Goal: Information Seeking & Learning: Check status

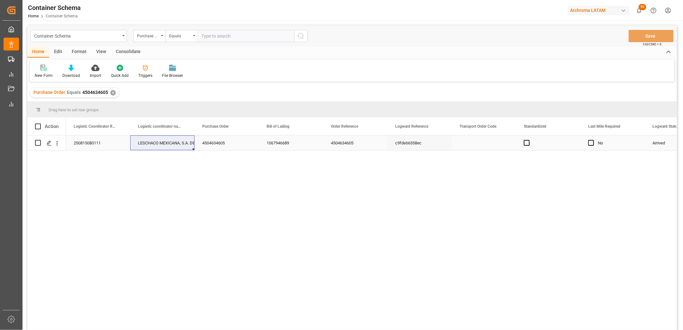
click at [94, 142] on div "250815080111" at bounding box center [98, 142] width 64 height 15
click at [112, 91] on div "✕" at bounding box center [112, 92] width 5 height 5
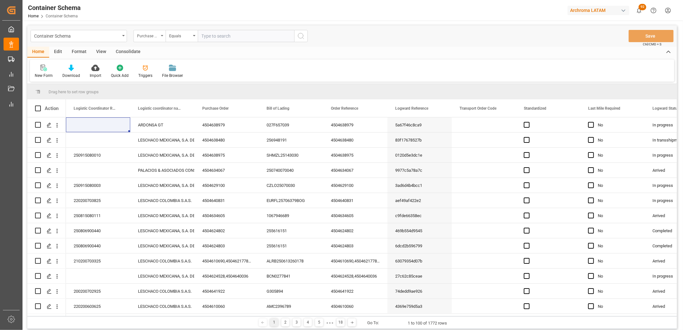
click at [159, 40] on div "Purchase Order" at bounding box center [149, 36] width 32 height 12
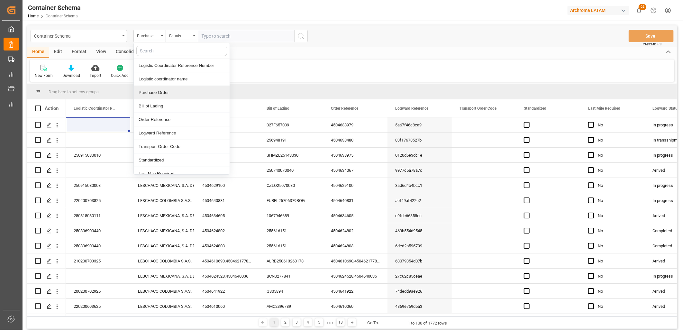
click at [157, 91] on div "Purchase Order" at bounding box center [182, 93] width 96 height 14
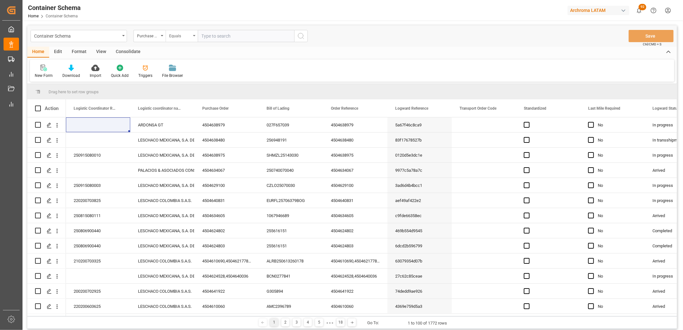
click at [191, 37] on div "Equals" at bounding box center [182, 36] width 32 height 12
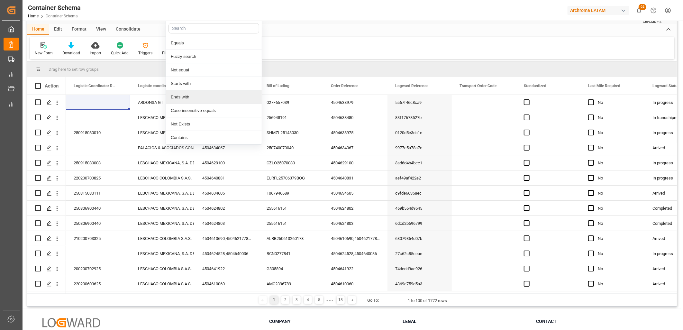
scroll to position [71, 0]
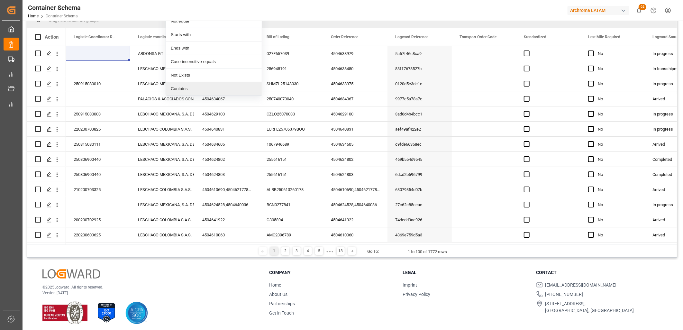
click at [185, 88] on div "Contains" at bounding box center [214, 89] width 96 height 14
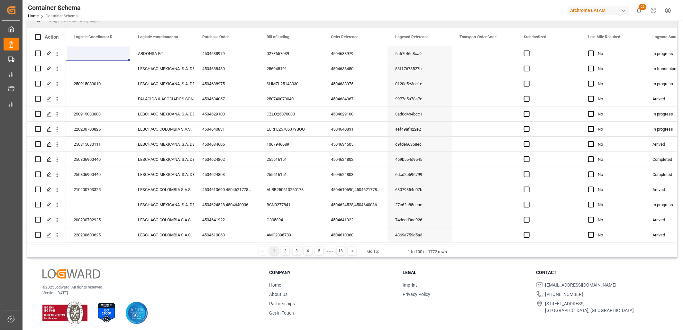
scroll to position [0, 0]
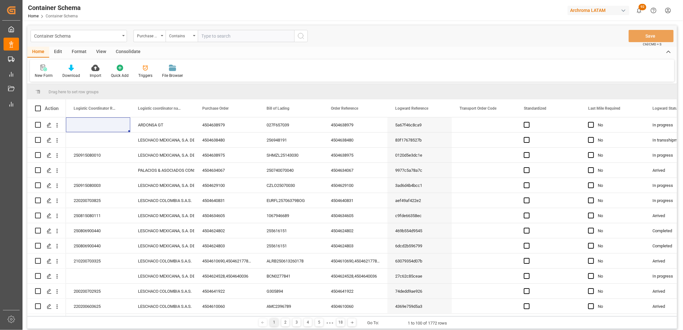
click at [208, 37] on input "text" at bounding box center [246, 36] width 97 height 12
paste input "4504638480"
type input "4504638480"
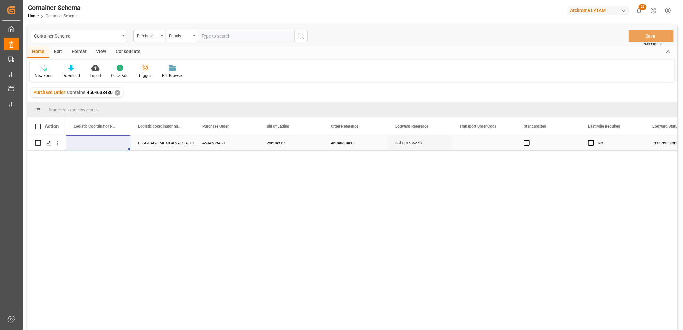
click at [92, 139] on div "Press SPACE to select this row." at bounding box center [98, 142] width 64 height 15
click at [87, 143] on div "Press SPACE to select this row." at bounding box center [98, 142] width 64 height 15
click at [87, 143] on input "Press SPACE to select this row." at bounding box center [98, 147] width 54 height 12
paste input "250806900733"
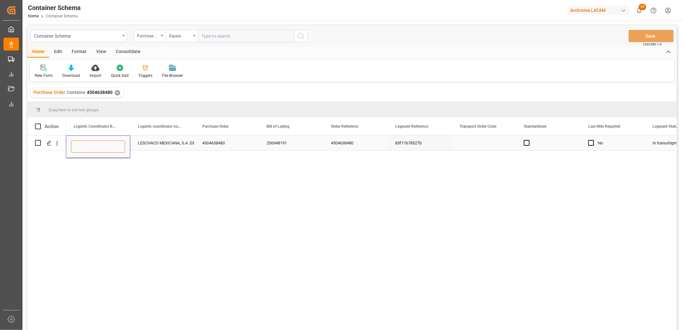
type input "250806900733"
click at [172, 143] on div "LESCHACO MEXICANA, S.A. DE C.V." at bounding box center [162, 143] width 49 height 15
click at [636, 35] on button "Save" at bounding box center [651, 36] width 45 height 12
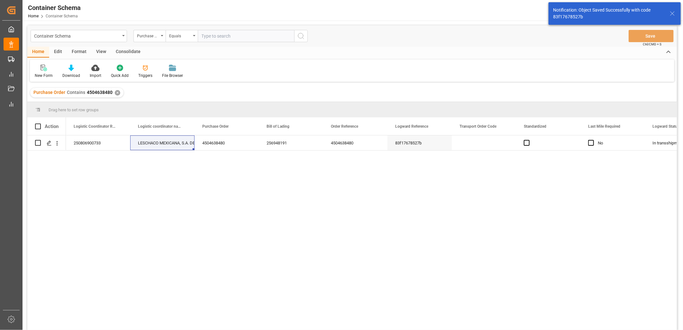
click at [116, 92] on div "✕" at bounding box center [117, 92] width 5 height 5
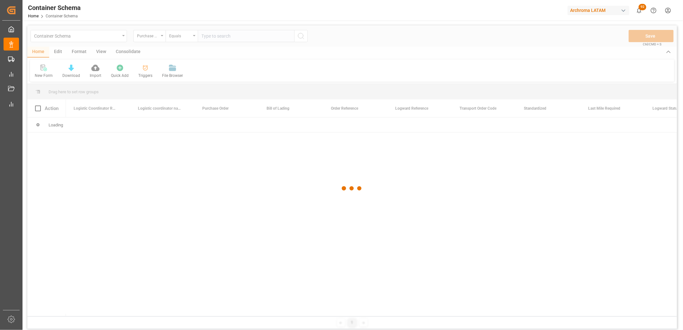
click at [218, 36] on div at bounding box center [352, 188] width 650 height 326
click at [216, 36] on div at bounding box center [352, 188] width 650 height 326
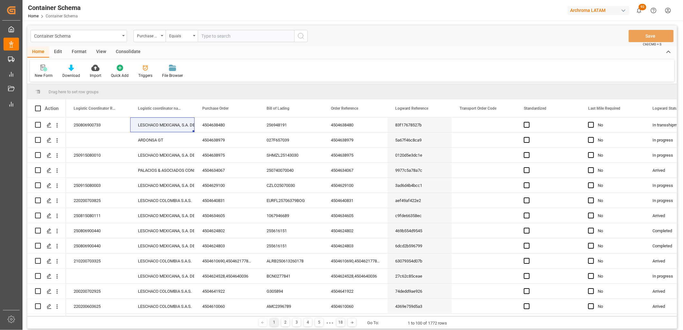
click at [216, 36] on input "text" at bounding box center [246, 36] width 97 height 12
paste input "4504641954"
type input "4504641954"
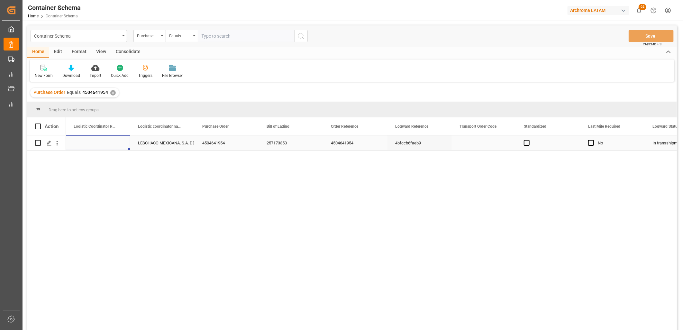
click at [80, 144] on div "Press SPACE to select this row." at bounding box center [98, 142] width 64 height 15
click at [80, 144] on input "Press SPACE to select this row." at bounding box center [98, 147] width 54 height 12
paste input "250806900777"
type input "250806900777"
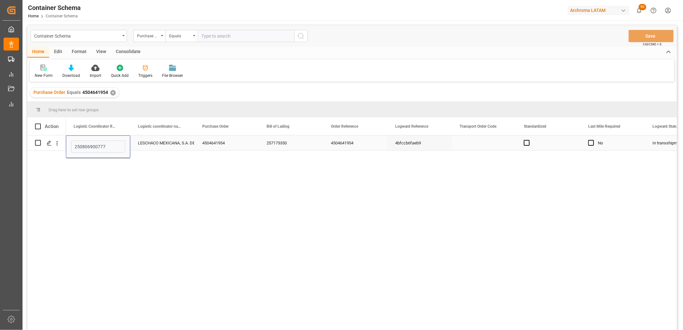
click at [162, 142] on div "LESCHACO MEXICANA, S.A. DE C.V." at bounding box center [162, 143] width 49 height 15
click at [642, 35] on button "Save" at bounding box center [651, 36] width 45 height 12
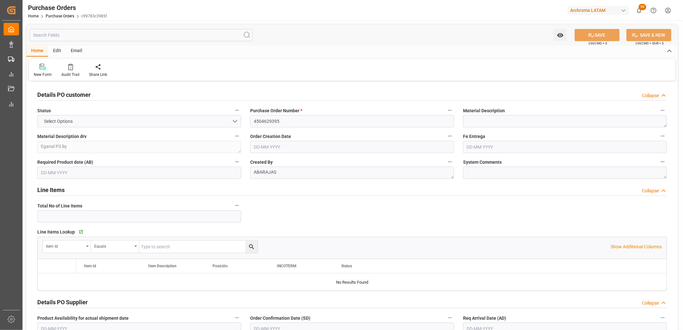
type input "1"
type input "[DATE]"
click at [59, 14] on link "Purchase Orders" at bounding box center [60, 16] width 29 height 5
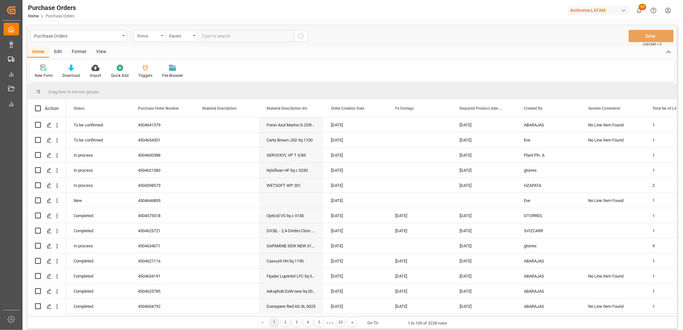
click at [150, 39] on div "Status" at bounding box center [149, 36] width 32 height 12
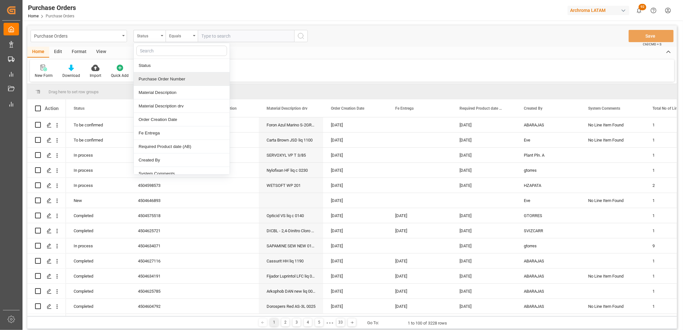
click at [152, 80] on div "Purchase Order Number" at bounding box center [182, 79] width 96 height 14
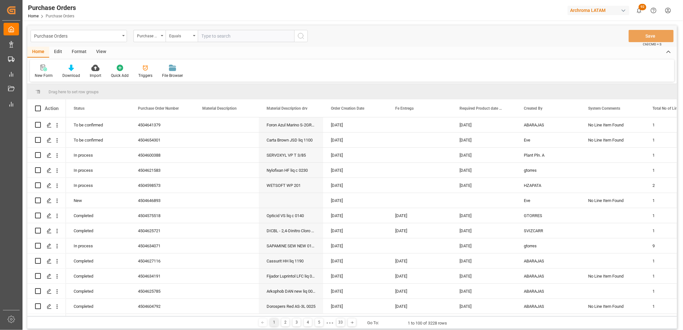
click at [208, 40] on input "text" at bounding box center [246, 36] width 97 height 12
paste input "4504624501"
type input "4504624501"
click at [307, 37] on button "search button" at bounding box center [301, 36] width 14 height 12
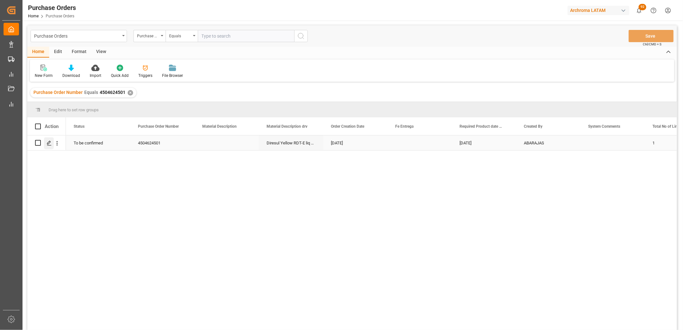
click at [51, 143] on icon "Press SPACE to select this row." at bounding box center [49, 143] width 5 height 5
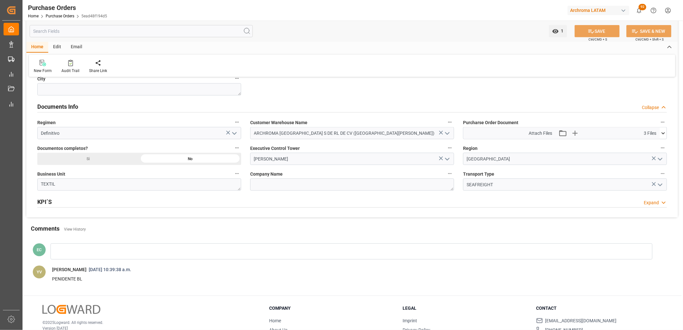
scroll to position [393, 0]
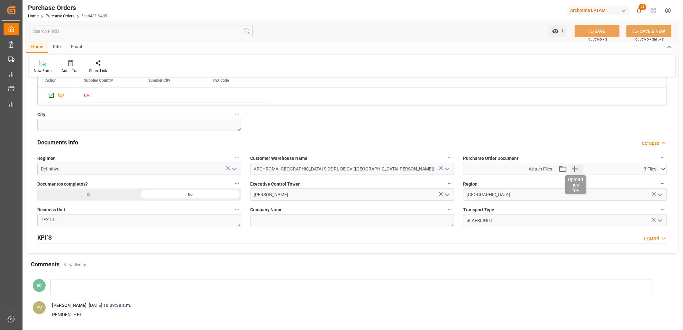
click at [577, 170] on icon "button" at bounding box center [575, 169] width 10 height 10
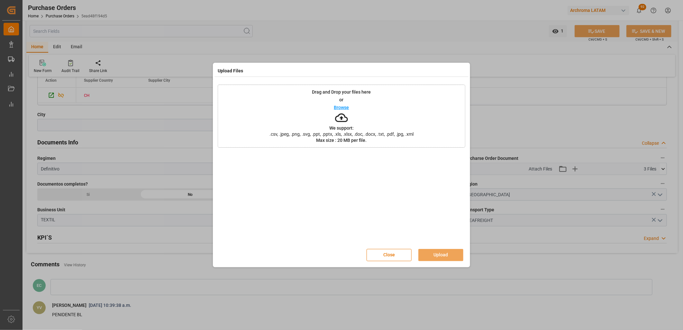
click at [367, 123] on div "Drag and Drop your files here or Browse We support: .csv, .jpeg, .png, .svg, .p…" at bounding box center [342, 116] width 248 height 63
click at [439, 258] on button "Upload" at bounding box center [440, 255] width 45 height 12
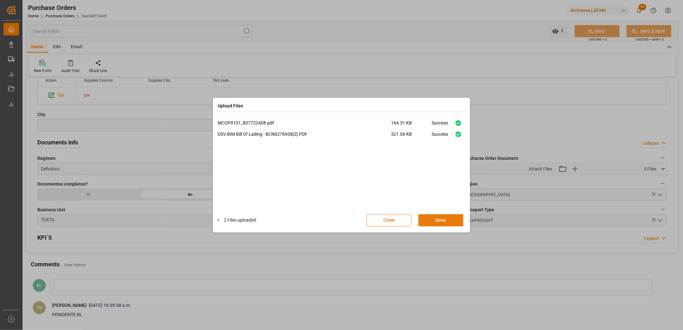
drag, startPoint x: 445, startPoint y: 217, endPoint x: 441, endPoint y: 219, distance: 4.4
click at [445, 217] on button "Done" at bounding box center [440, 220] width 45 height 12
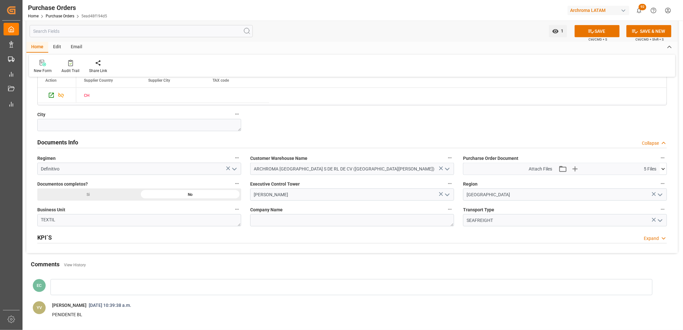
drag, startPoint x: 89, startPoint y: 190, endPoint x: 160, endPoint y: 195, distance: 71.6
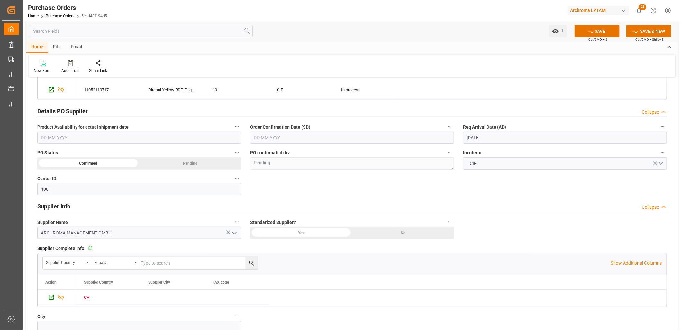
scroll to position [179, 0]
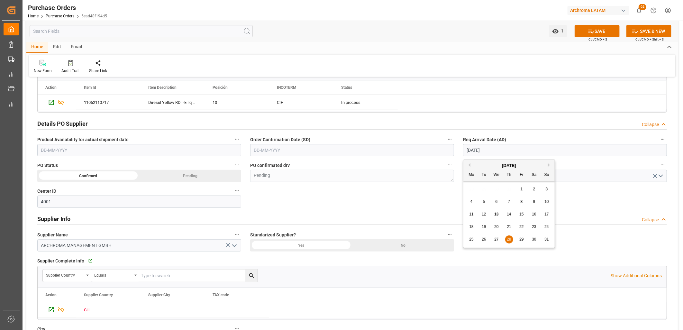
click at [472, 152] on input "[DATE]" at bounding box center [565, 150] width 204 height 12
click at [512, 229] on div "21" at bounding box center [509, 227] width 8 height 8
type input "[DATE]"
click at [593, 31] on icon at bounding box center [591, 31] width 7 height 7
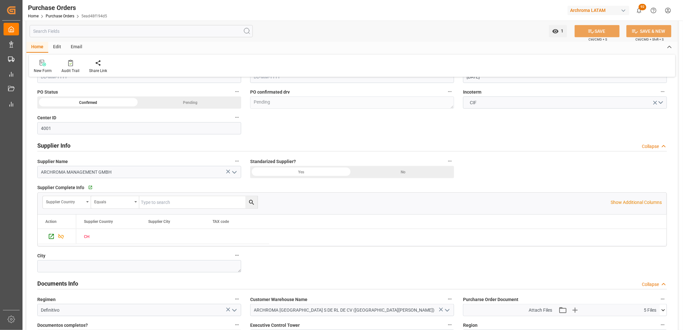
scroll to position [393, 0]
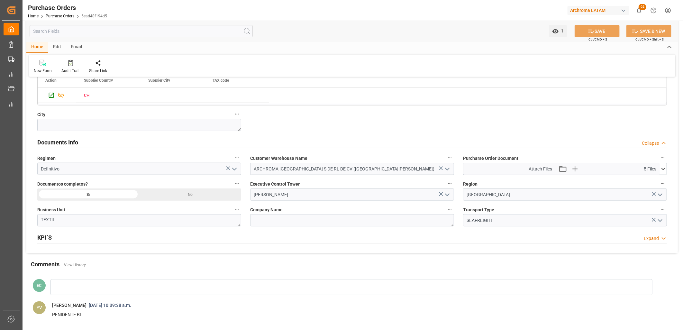
click at [664, 171] on icon at bounding box center [663, 169] width 7 height 7
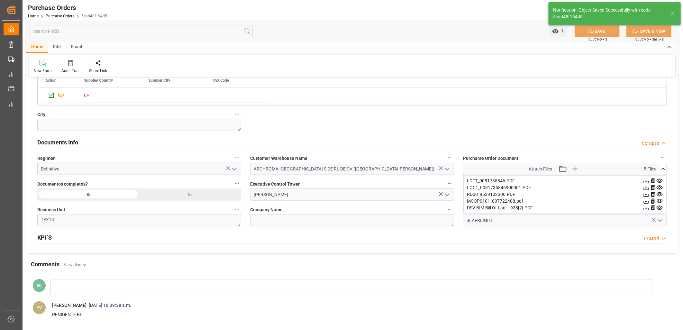
click at [649, 207] on icon at bounding box center [646, 208] width 5 height 5
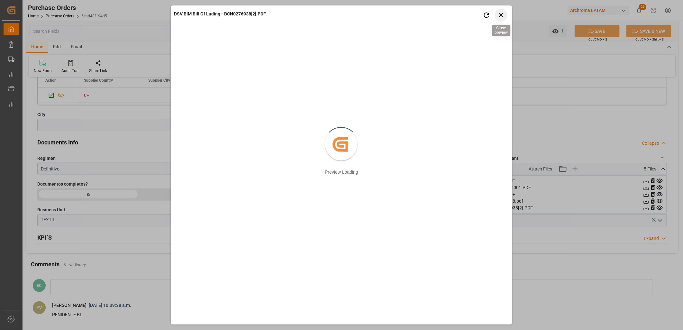
click at [501, 15] on icon "button" at bounding box center [501, 15] width 5 height 5
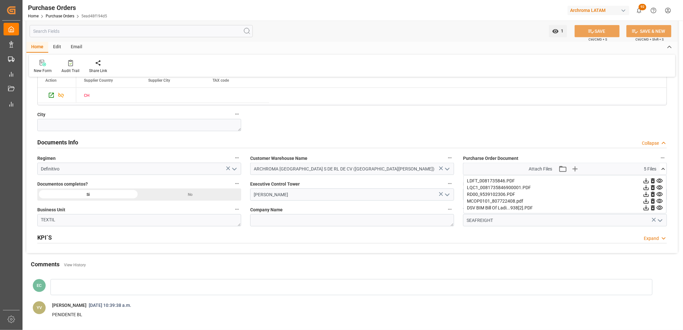
click at [650, 201] on icon at bounding box center [646, 201] width 7 height 7
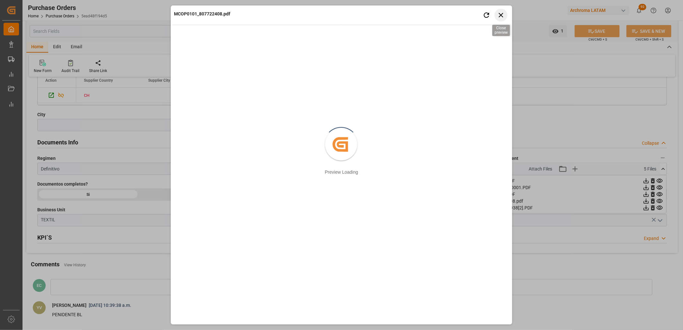
click at [502, 14] on icon "button" at bounding box center [501, 15] width 8 height 8
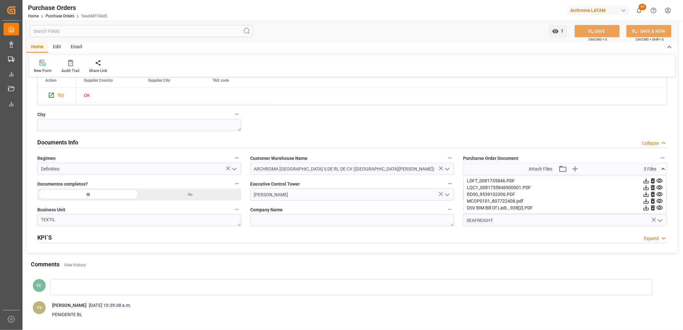
click at [650, 194] on icon at bounding box center [646, 194] width 7 height 7
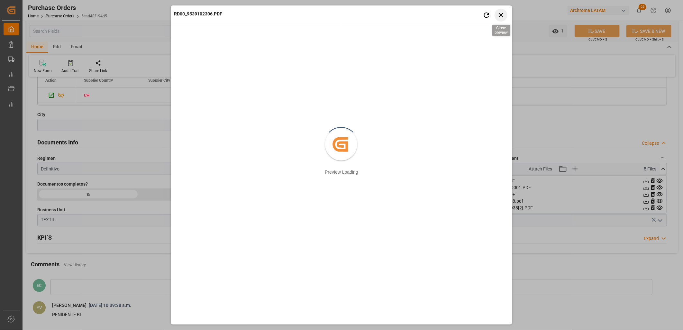
click at [500, 17] on icon "button" at bounding box center [501, 15] width 8 height 8
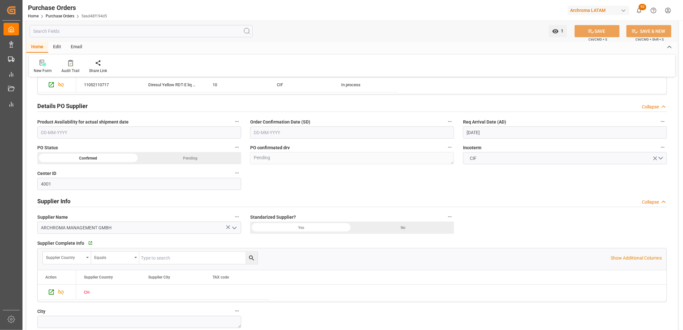
scroll to position [179, 0]
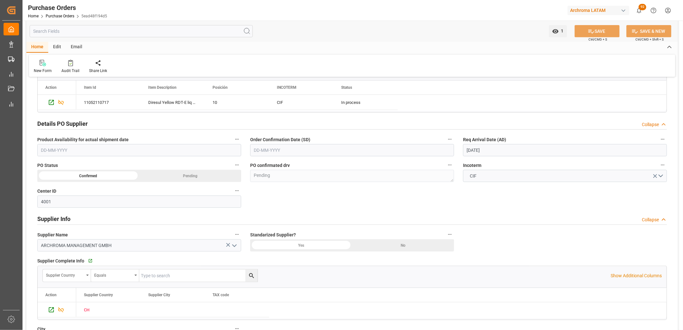
click at [271, 148] on input "text" at bounding box center [352, 150] width 204 height 12
click at [262, 187] on div "28 29 30 31 1 2 3" at bounding box center [297, 189] width 88 height 13
click at [320, 188] on span "2" at bounding box center [321, 189] width 2 height 5
type input "[DATE]"
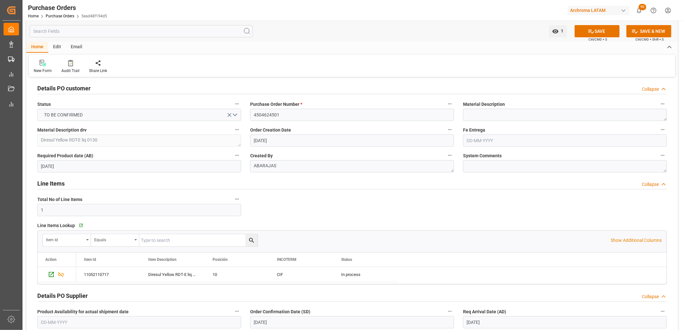
scroll to position [0, 0]
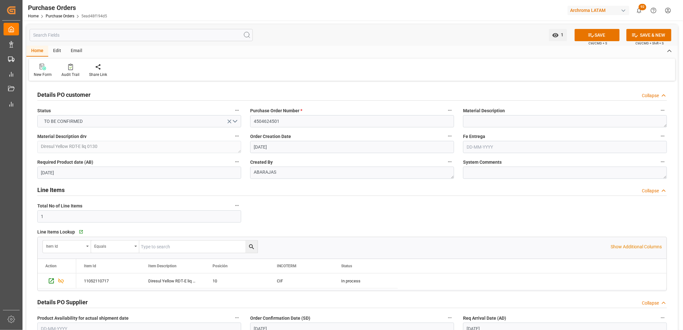
click at [510, 147] on input "text" at bounding box center [565, 147] width 204 height 12
click at [523, 236] on span "29" at bounding box center [522, 236] width 4 height 5
type input "[DATE]"
click at [260, 117] on input "4504624501" at bounding box center [352, 121] width 204 height 12
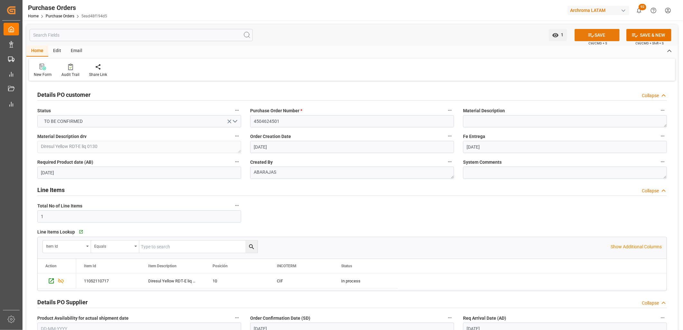
click at [582, 34] on button "SAVE" at bounding box center [597, 35] width 45 height 12
click at [56, 17] on link "Purchase Orders" at bounding box center [60, 16] width 29 height 5
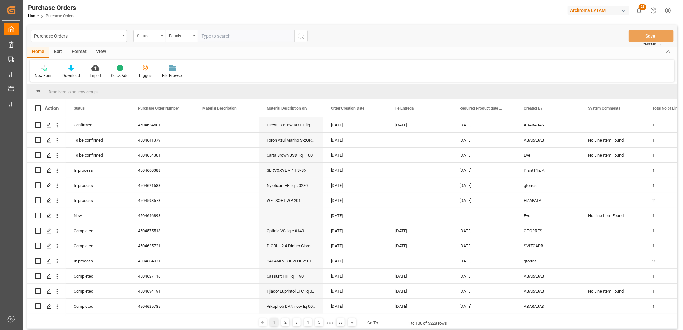
click at [155, 41] on div "Status" at bounding box center [149, 36] width 32 height 12
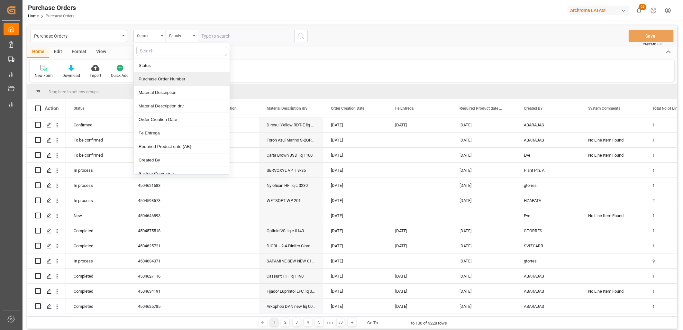
click at [152, 82] on div "Purchase Order Number" at bounding box center [182, 79] width 96 height 14
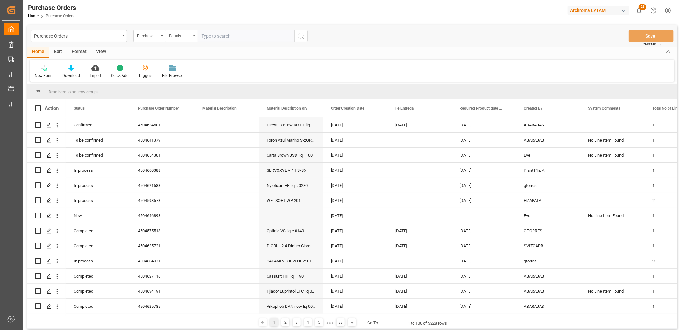
click at [193, 35] on div "Equals" at bounding box center [182, 36] width 32 height 12
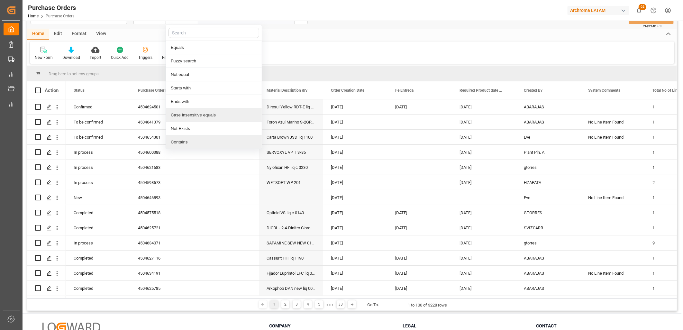
scroll to position [36, 0]
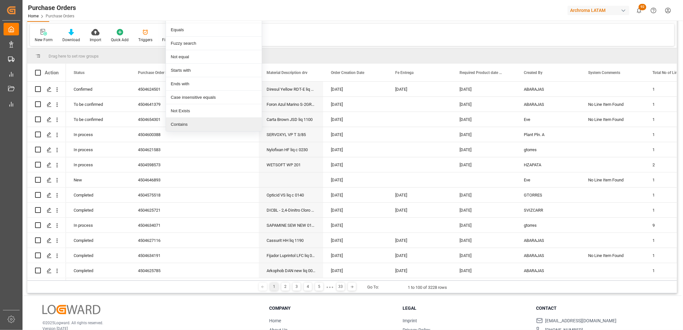
click at [197, 122] on div "Contains" at bounding box center [214, 125] width 96 height 14
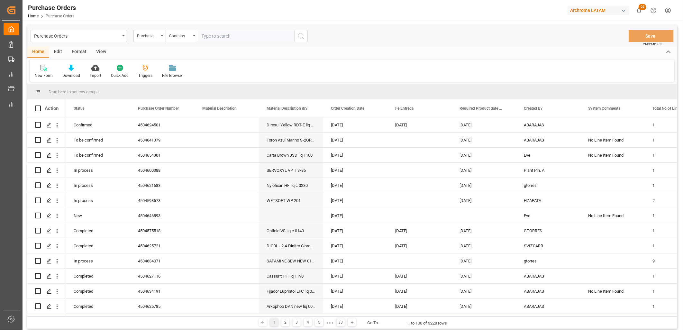
click at [204, 40] on input "text" at bounding box center [246, 36] width 97 height 12
paste input "4504624501"
paste input "4504627114"
type input "4504624501,4504627114"
click at [155, 36] on div "Purchase Order Number" at bounding box center [148, 35] width 22 height 7
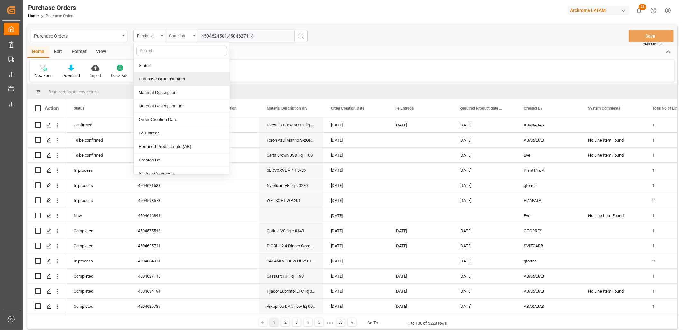
drag, startPoint x: 159, startPoint y: 80, endPoint x: 194, endPoint y: 41, distance: 52.6
click at [159, 79] on div "Purchase Order Number" at bounding box center [182, 79] width 96 height 14
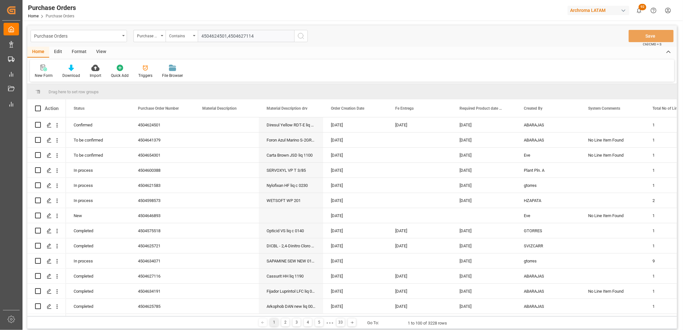
click at [212, 37] on input "4504624501,4504627114" at bounding box center [246, 36] width 97 height 12
click at [301, 35] on icon "search button" at bounding box center [301, 36] width 8 height 8
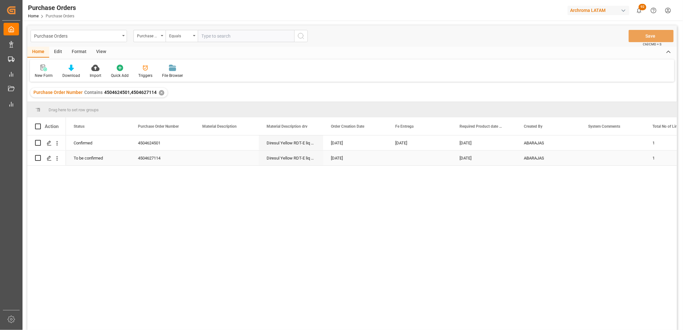
click at [409, 160] on div "Press SPACE to select this row." at bounding box center [420, 158] width 64 height 15
click at [410, 160] on div "Press SPACE to select this row." at bounding box center [420, 158] width 64 height 15
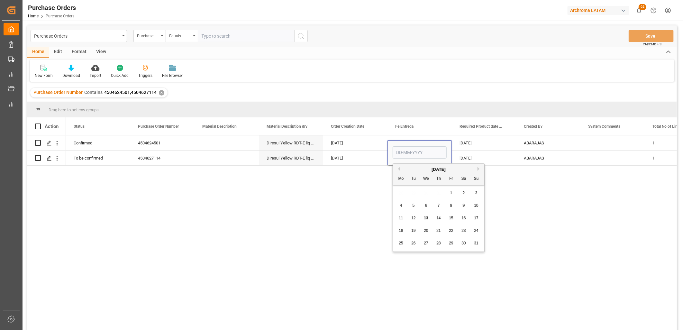
click at [449, 244] on span "29" at bounding box center [451, 243] width 4 height 5
type input "[DATE]"
click at [479, 154] on div "[DATE]" at bounding box center [484, 158] width 64 height 15
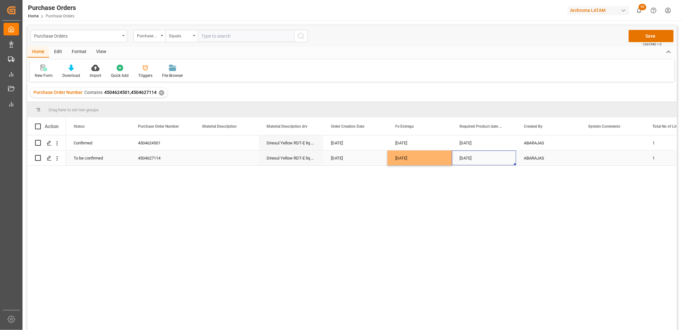
click at [538, 156] on div "ABARAJAS" at bounding box center [548, 158] width 64 height 15
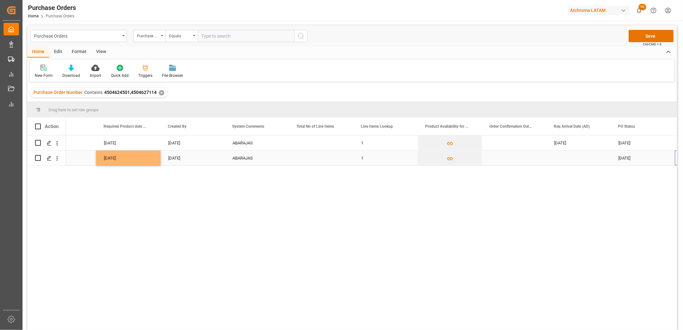
scroll to position [0, 356]
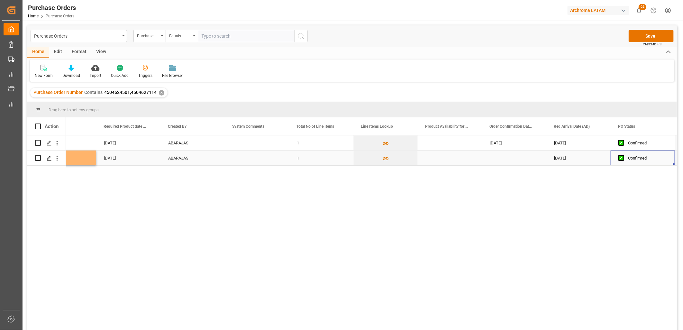
click at [504, 158] on div "Press SPACE to select this row." at bounding box center [514, 158] width 64 height 15
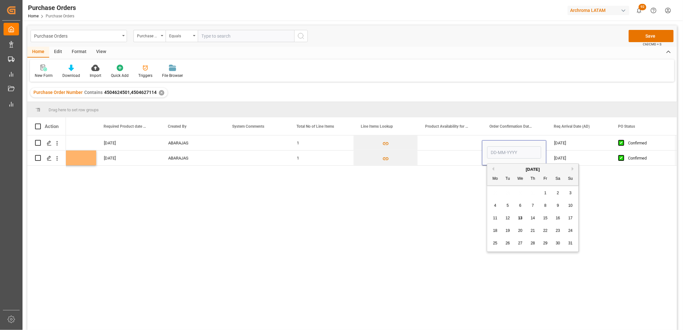
click at [558, 194] on span "2" at bounding box center [558, 193] width 2 height 5
type input "[DATE]"
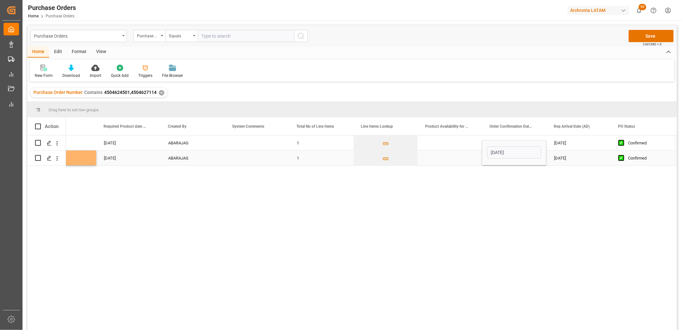
click at [561, 160] on div "[DATE]" at bounding box center [579, 158] width 64 height 15
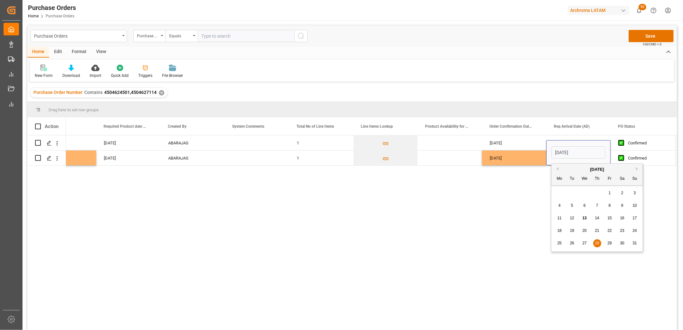
click at [597, 230] on span "21" at bounding box center [597, 230] width 4 height 5
type input "[DATE]"
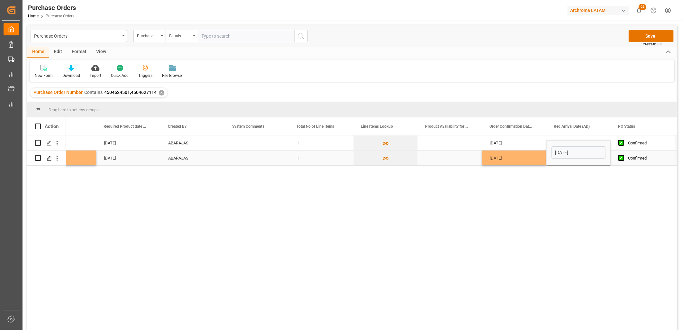
click at [519, 160] on div "[DATE]" at bounding box center [514, 158] width 64 height 15
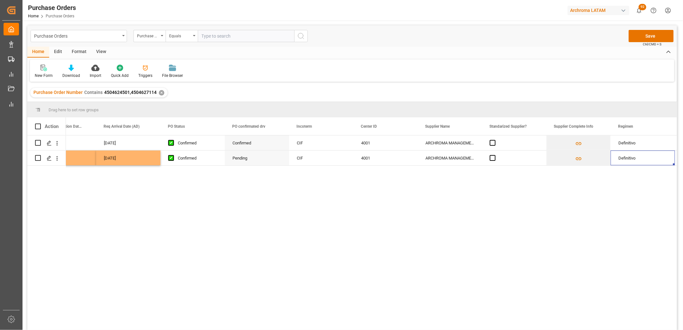
scroll to position [0, 870]
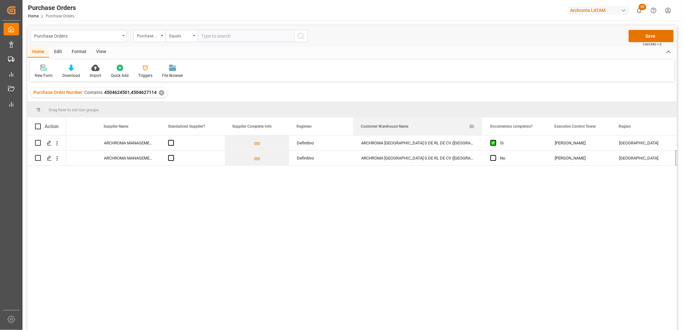
drag, startPoint x: 417, startPoint y: 122, endPoint x: 482, endPoint y: 122, distance: 65.0
click at [482, 122] on div at bounding box center [482, 126] width 3 height 18
click at [494, 160] on span "Press SPACE to select this row." at bounding box center [494, 158] width 6 height 6
click at [495, 155] on input "Press SPACE to select this row." at bounding box center [495, 155] width 0 height 0
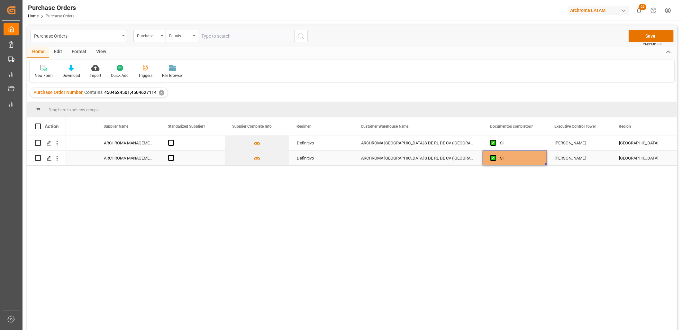
click at [448, 158] on div "ARCHROMA [GEOGRAPHIC_DATA] S DE RL DE CV ([GEOGRAPHIC_DATA][PERSON_NAME])" at bounding box center [418, 158] width 129 height 15
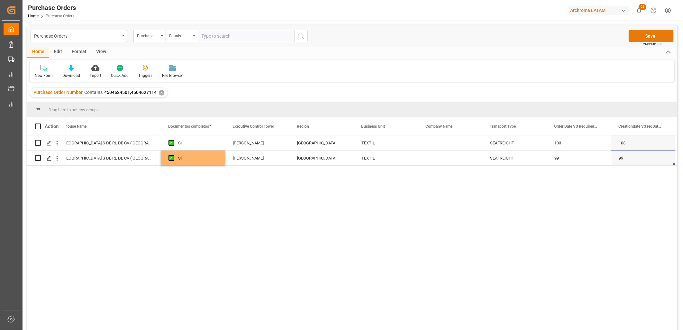
click at [645, 38] on button "Save" at bounding box center [651, 36] width 45 height 12
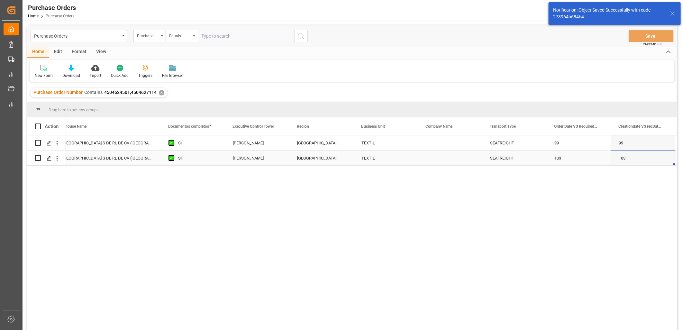
click at [307, 158] on div "[GEOGRAPHIC_DATA]" at bounding box center [321, 158] width 49 height 15
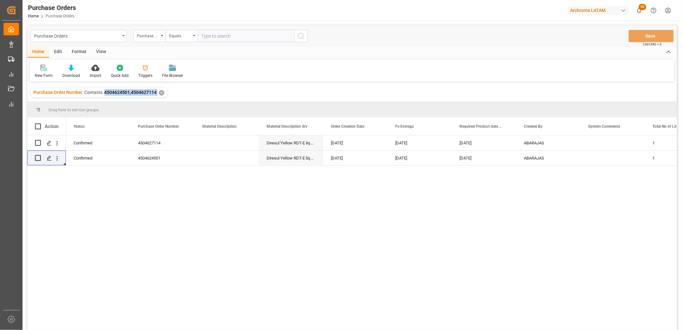
drag, startPoint x: 157, startPoint y: 94, endPoint x: 102, endPoint y: 94, distance: 55.0
click at [102, 94] on div "Purchase Order Number Contains 4504624501,4504627114 ✕" at bounding box center [98, 93] width 137 height 10
copy span "4504624501,4504627114"
click at [123, 43] on div "Purchase Orders Purchase Order Number Equals Save Ctrl/CMD + S" at bounding box center [352, 35] width 650 height 21
click at [119, 40] on div "Purchase Orders" at bounding box center [79, 36] width 97 height 12
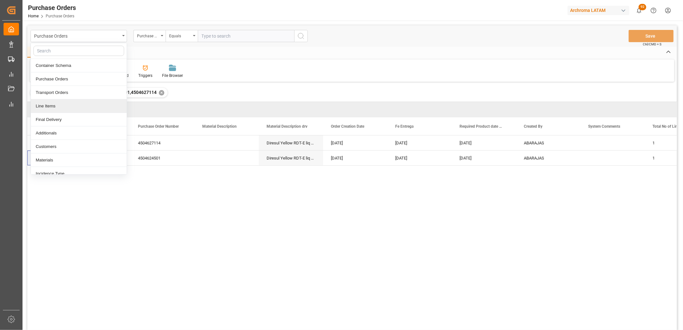
click at [71, 107] on div "Line Items" at bounding box center [79, 106] width 96 height 14
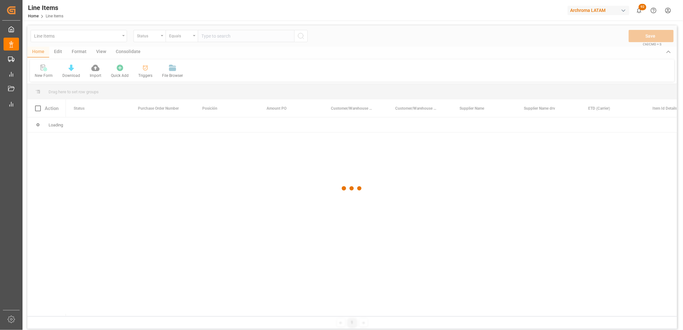
click at [164, 40] on div at bounding box center [352, 188] width 650 height 326
click at [163, 39] on div at bounding box center [352, 188] width 650 height 326
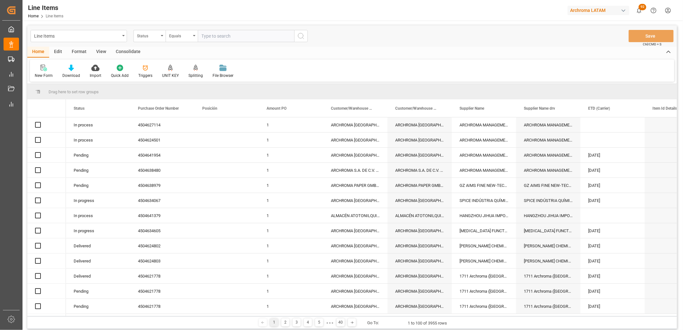
click at [162, 40] on div "Status" at bounding box center [149, 36] width 32 height 12
click at [161, 39] on div "Status" at bounding box center [149, 36] width 32 height 12
click at [149, 35] on div "Status" at bounding box center [148, 35] width 22 height 7
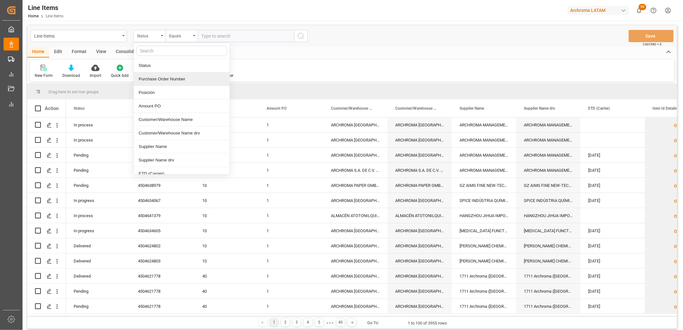
click at [154, 79] on div "Purchase Order Number" at bounding box center [182, 79] width 96 height 14
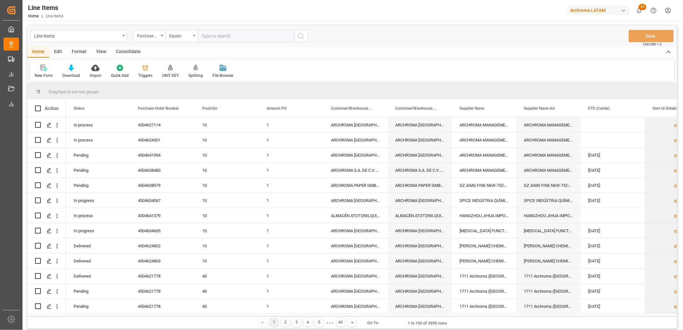
click at [186, 42] on div "Line Items Purchase Order Number Equals Save Ctrl/CMD + S" at bounding box center [352, 35] width 650 height 21
click at [186, 39] on div "Equals" at bounding box center [182, 36] width 32 height 12
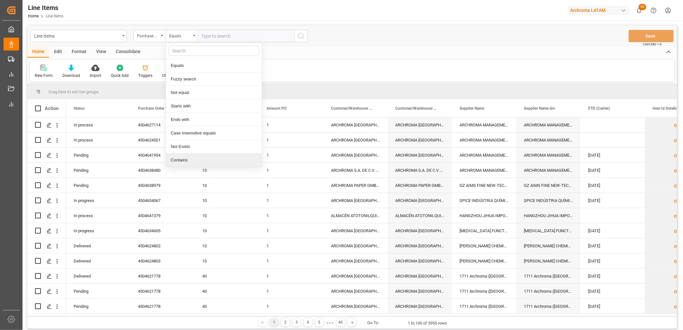
click at [185, 159] on div "Contains" at bounding box center [214, 160] width 96 height 14
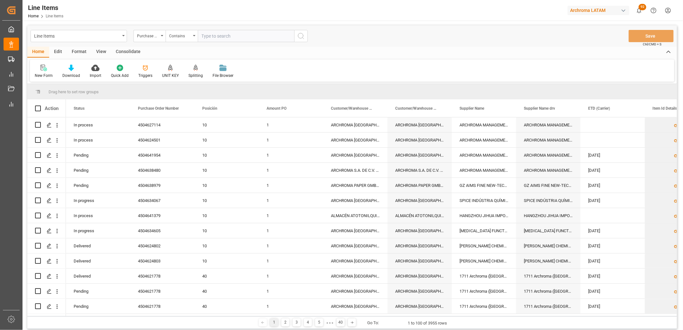
paste input "4504624501,4504627114"
type input "4504624501,4504627114"
click at [303, 37] on circle "search button" at bounding box center [300, 35] width 5 height 5
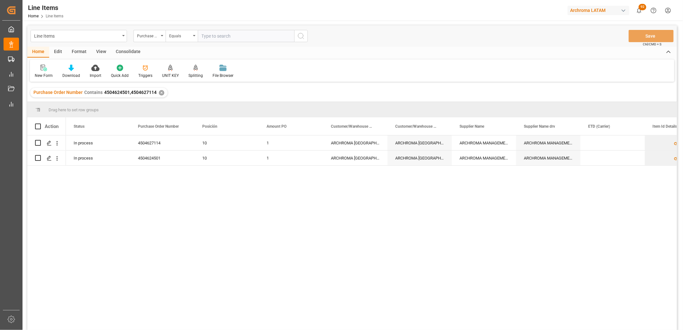
click at [164, 202] on div "In process 4504627114 10 1 ARCHROMA [GEOGRAPHIC_DATA] S DE RL DE CV ([GEOGRAPHI…" at bounding box center [371, 234] width 611 height 199
click at [155, 143] on div "4504627114" at bounding box center [162, 142] width 64 height 15
